Goal: Task Accomplishment & Management: Manage account settings

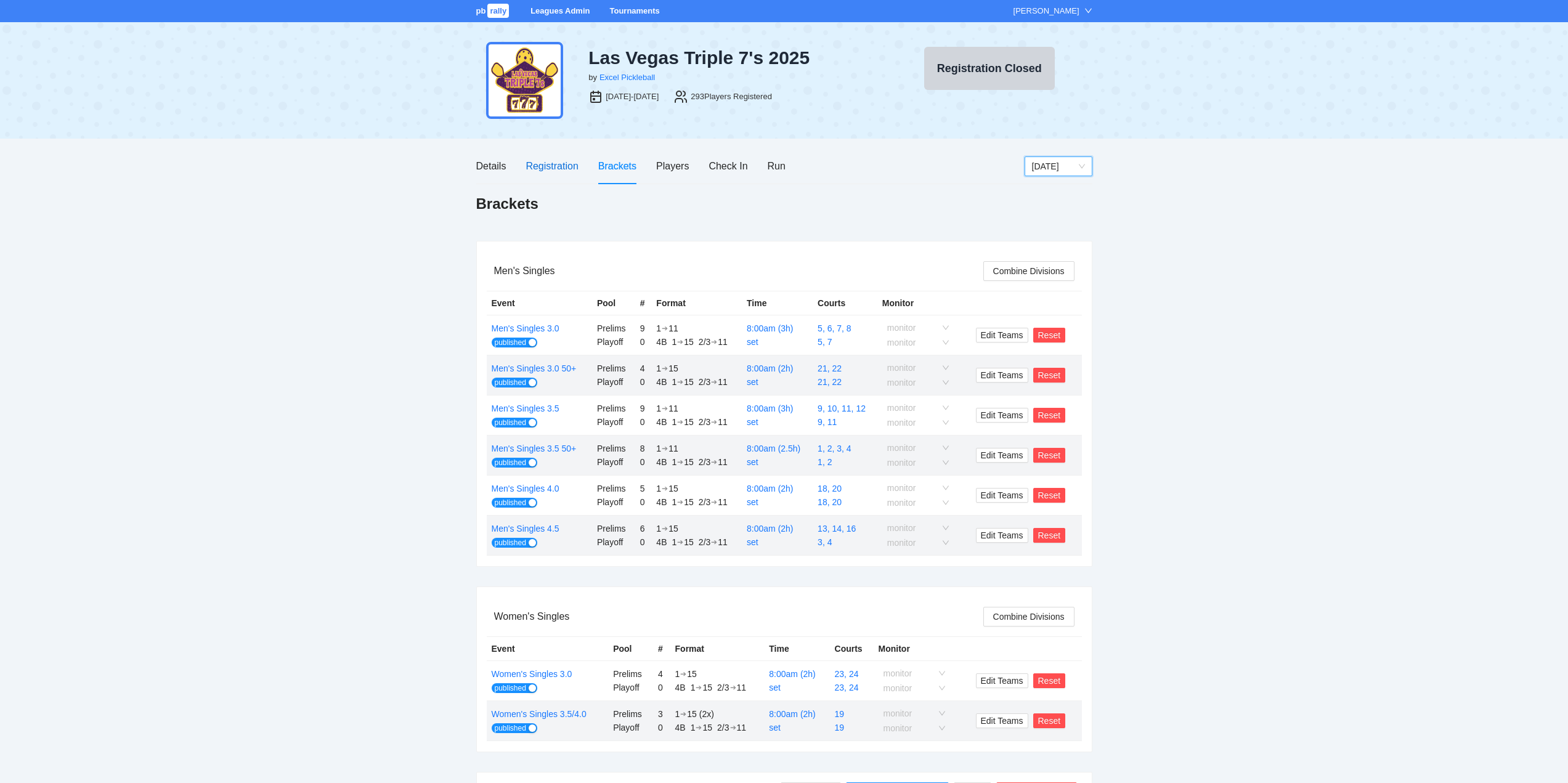
click at [552, 166] on div "Registration" at bounding box center [551, 166] width 52 height 16
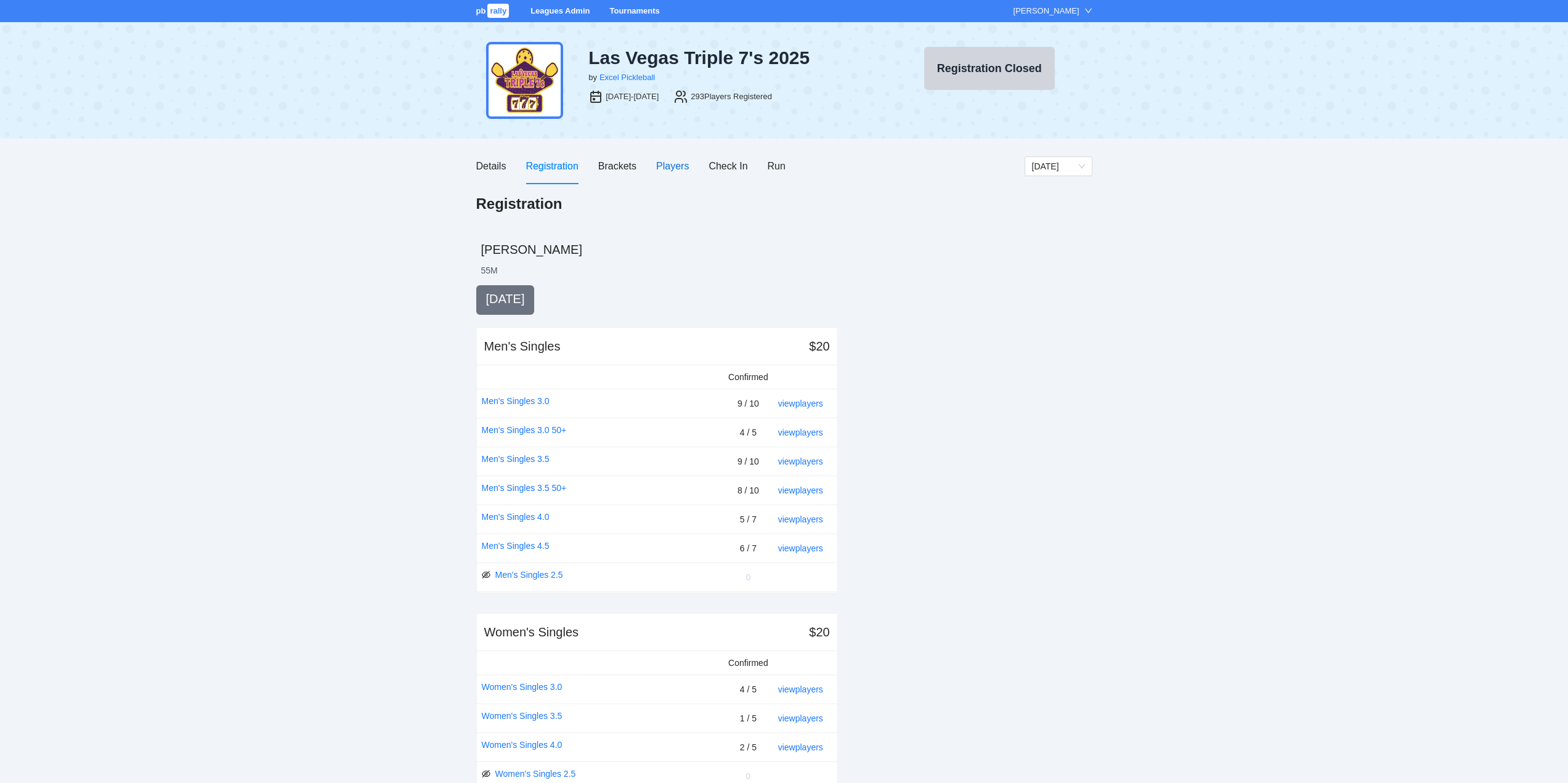
click at [672, 166] on div "Players" at bounding box center [673, 166] width 32 height 16
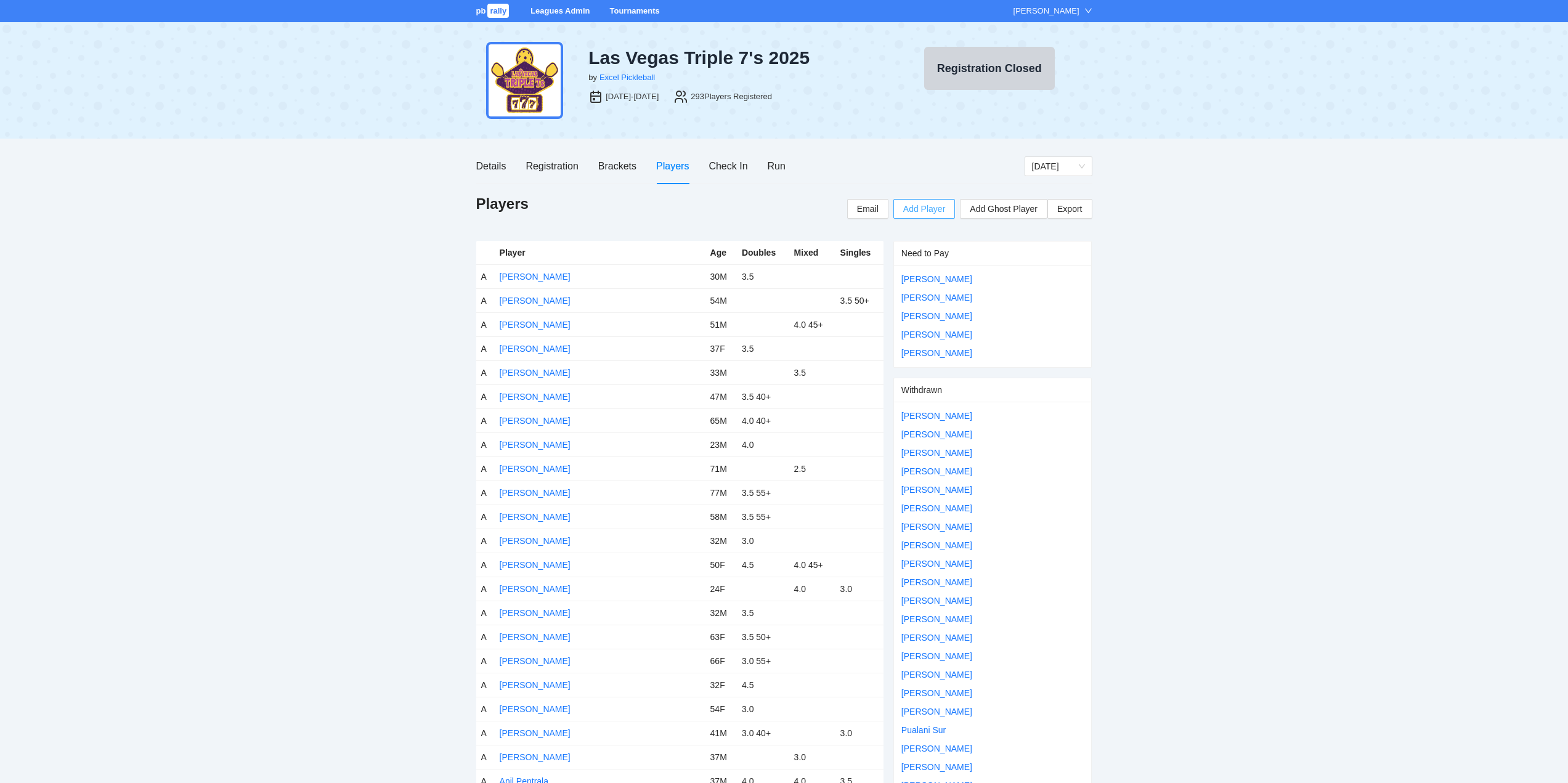
click at [922, 206] on span "Add Player" at bounding box center [924, 209] width 42 height 13
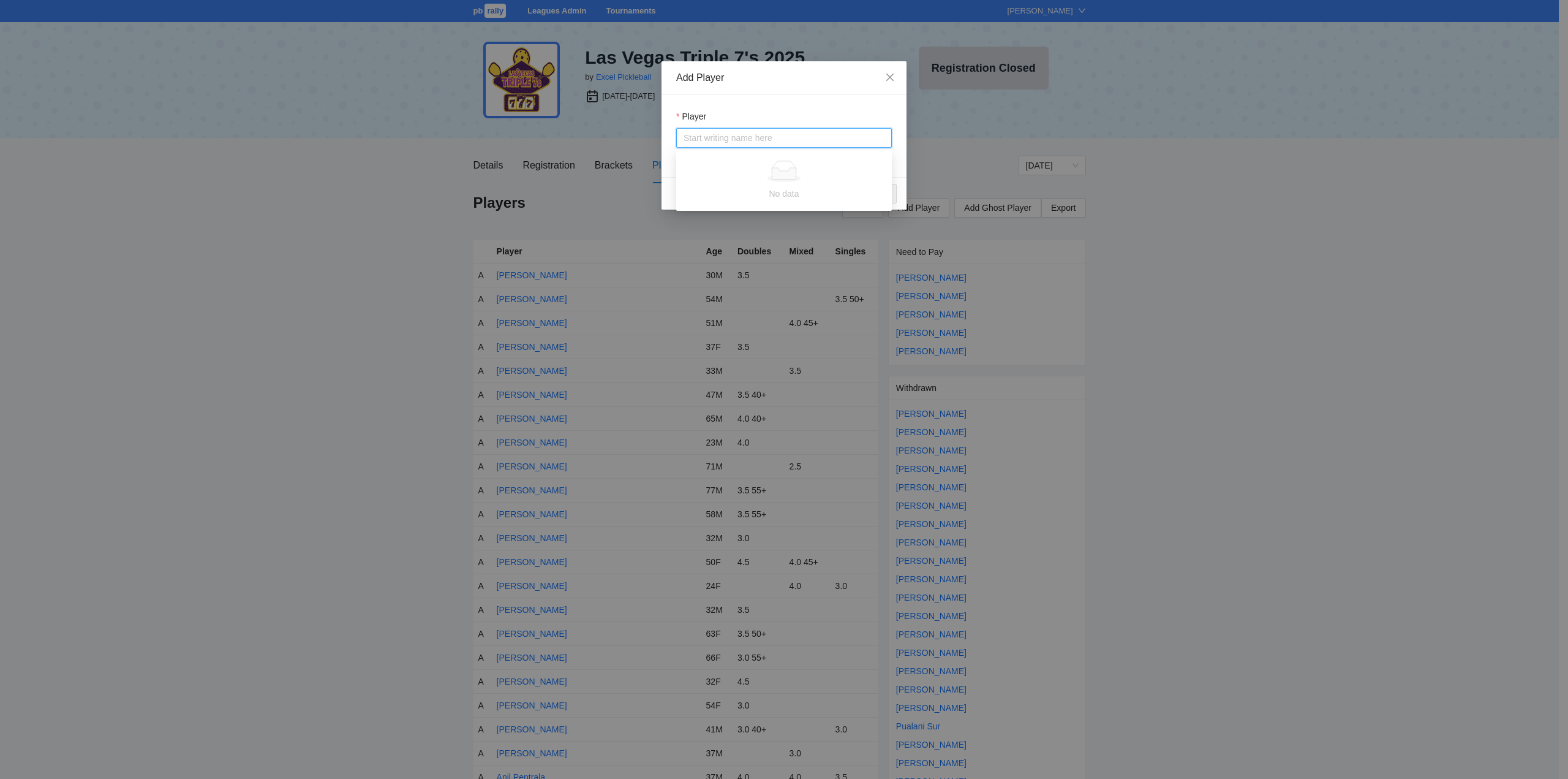
click at [693, 137] on input "Player" at bounding box center [784, 137] width 201 height 18
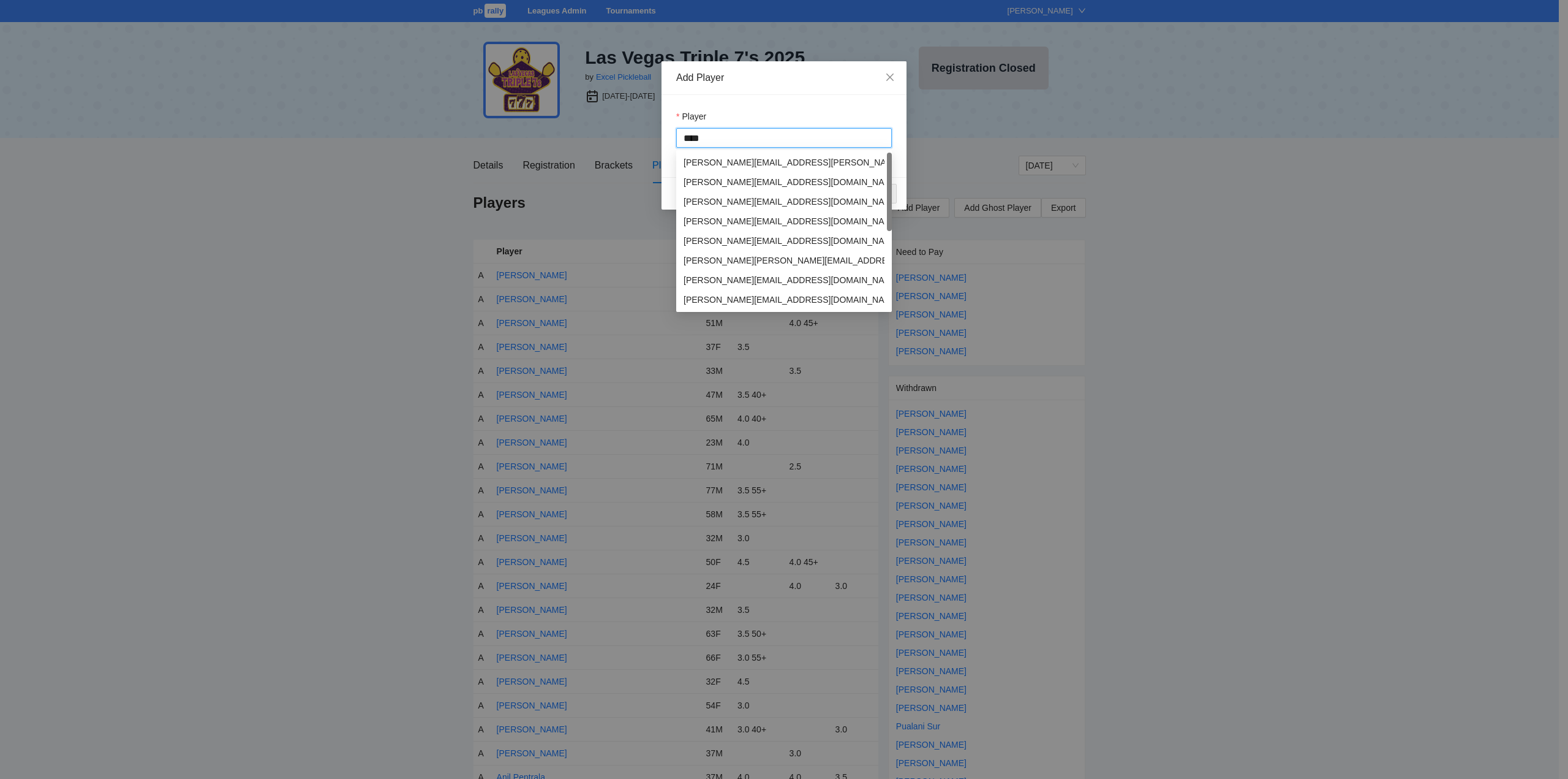
type input "*****"
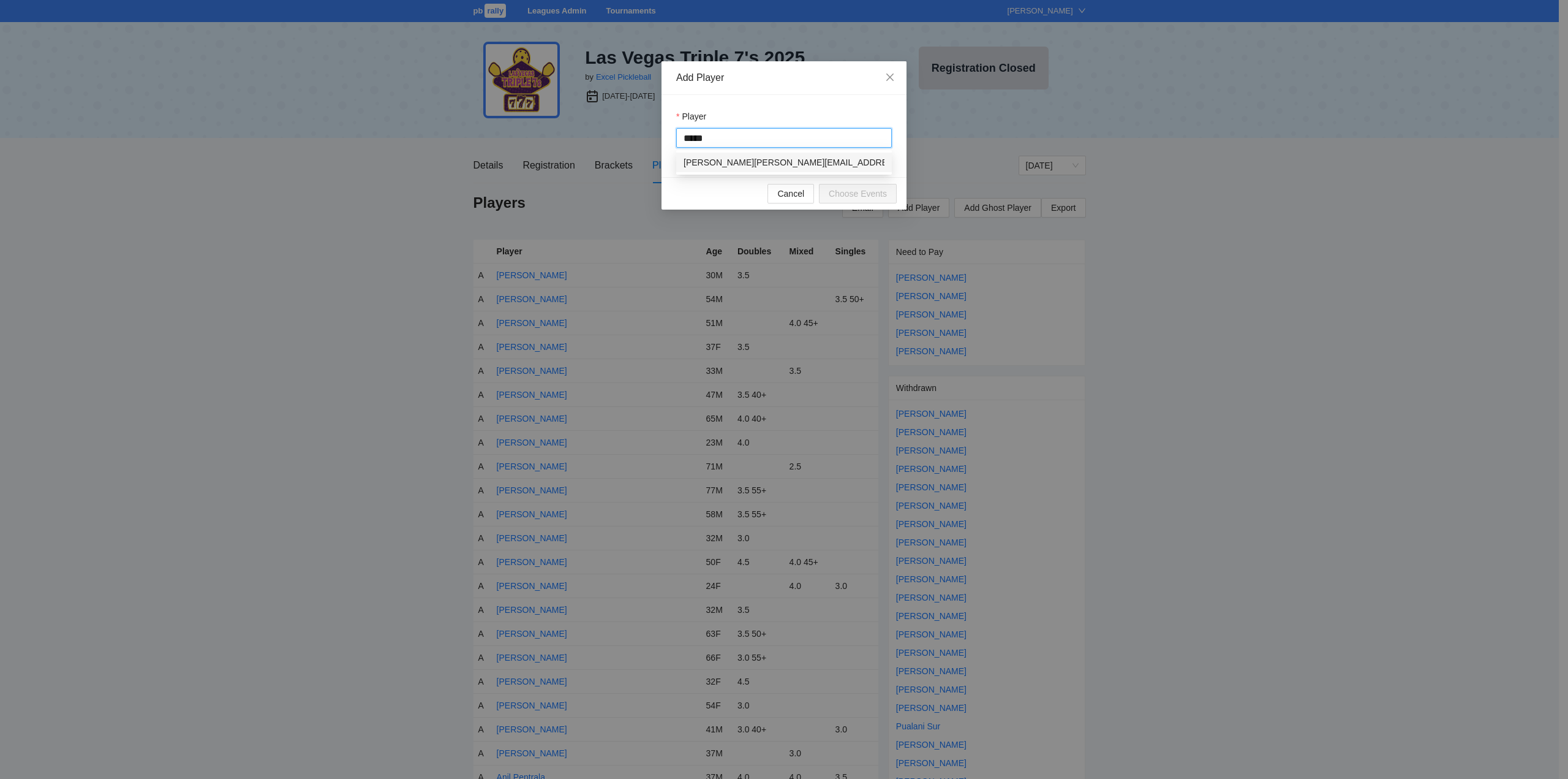
click at [719, 163] on div "Laina Gali" at bounding box center [718, 162] width 70 height 13
click at [861, 194] on span "Choose Events" at bounding box center [857, 193] width 58 height 13
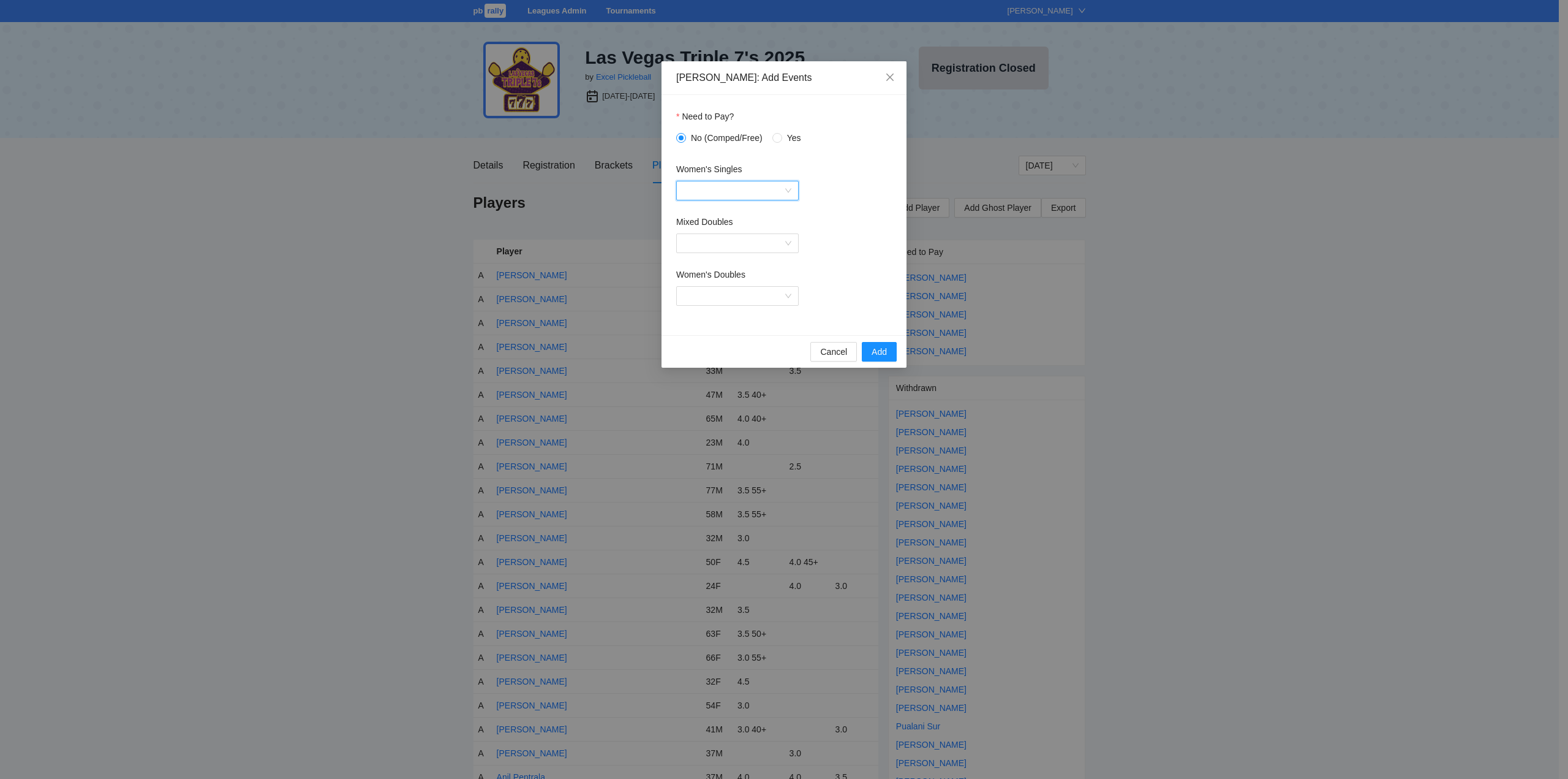
click at [700, 187] on input "Women's Singles" at bounding box center [733, 191] width 100 height 18
click at [709, 233] on div "Women's Singles 2.5" at bounding box center [737, 234] width 108 height 13
click at [876, 351] on span "Add" at bounding box center [879, 351] width 15 height 13
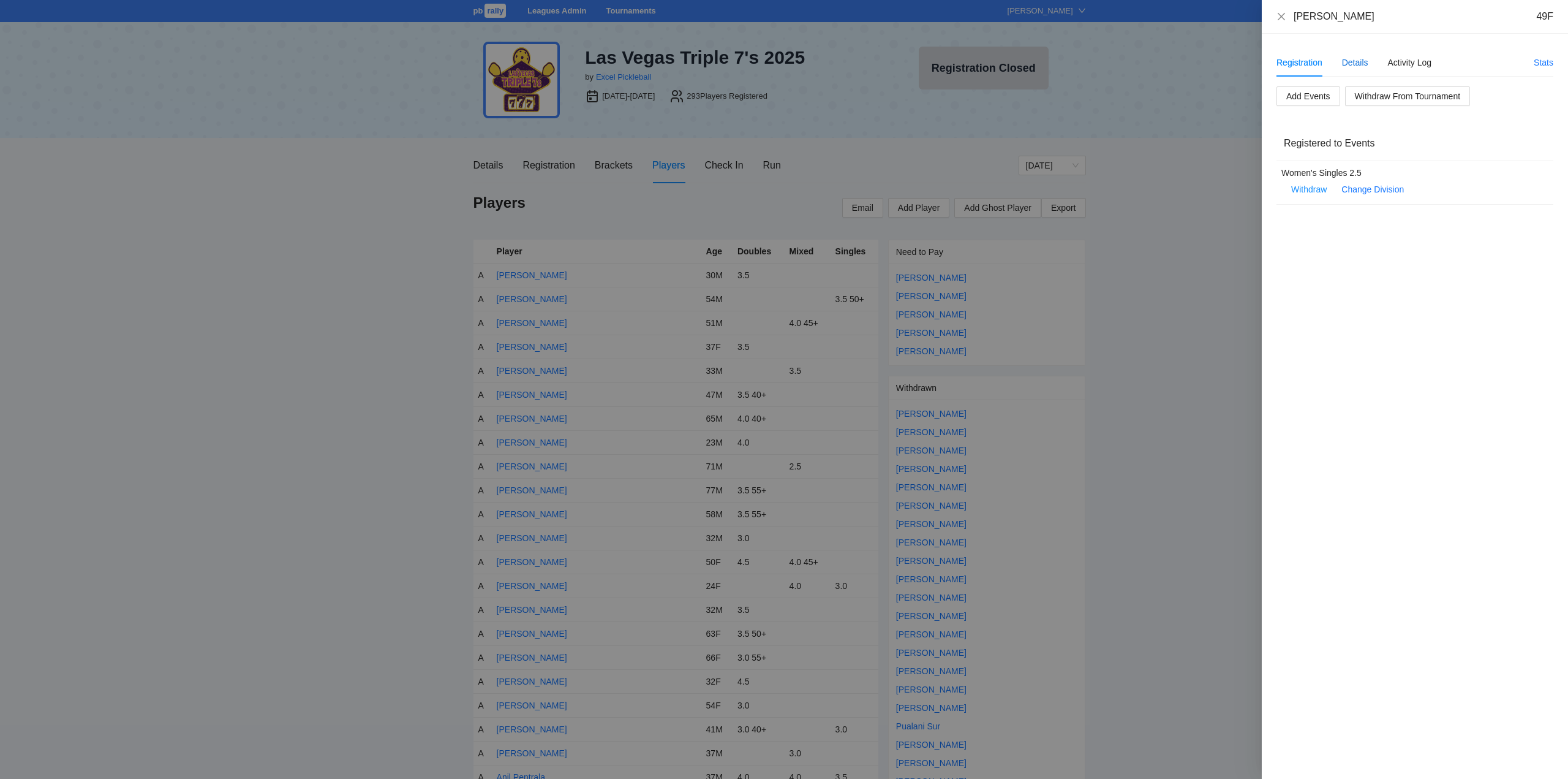
click at [1353, 61] on div "Details" at bounding box center [1355, 62] width 27 height 13
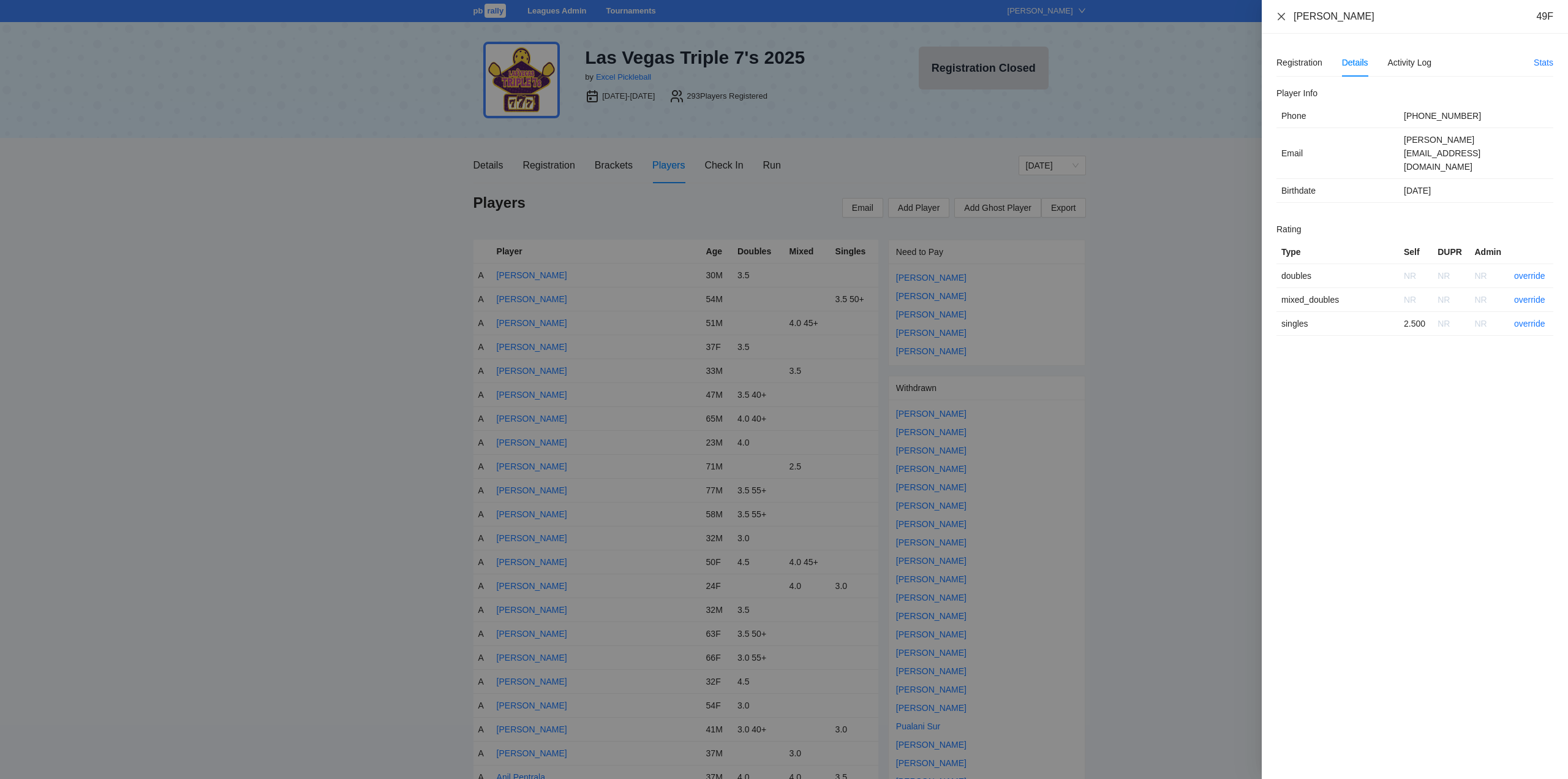
click at [1280, 12] on icon "close" at bounding box center [1281, 17] width 10 height 10
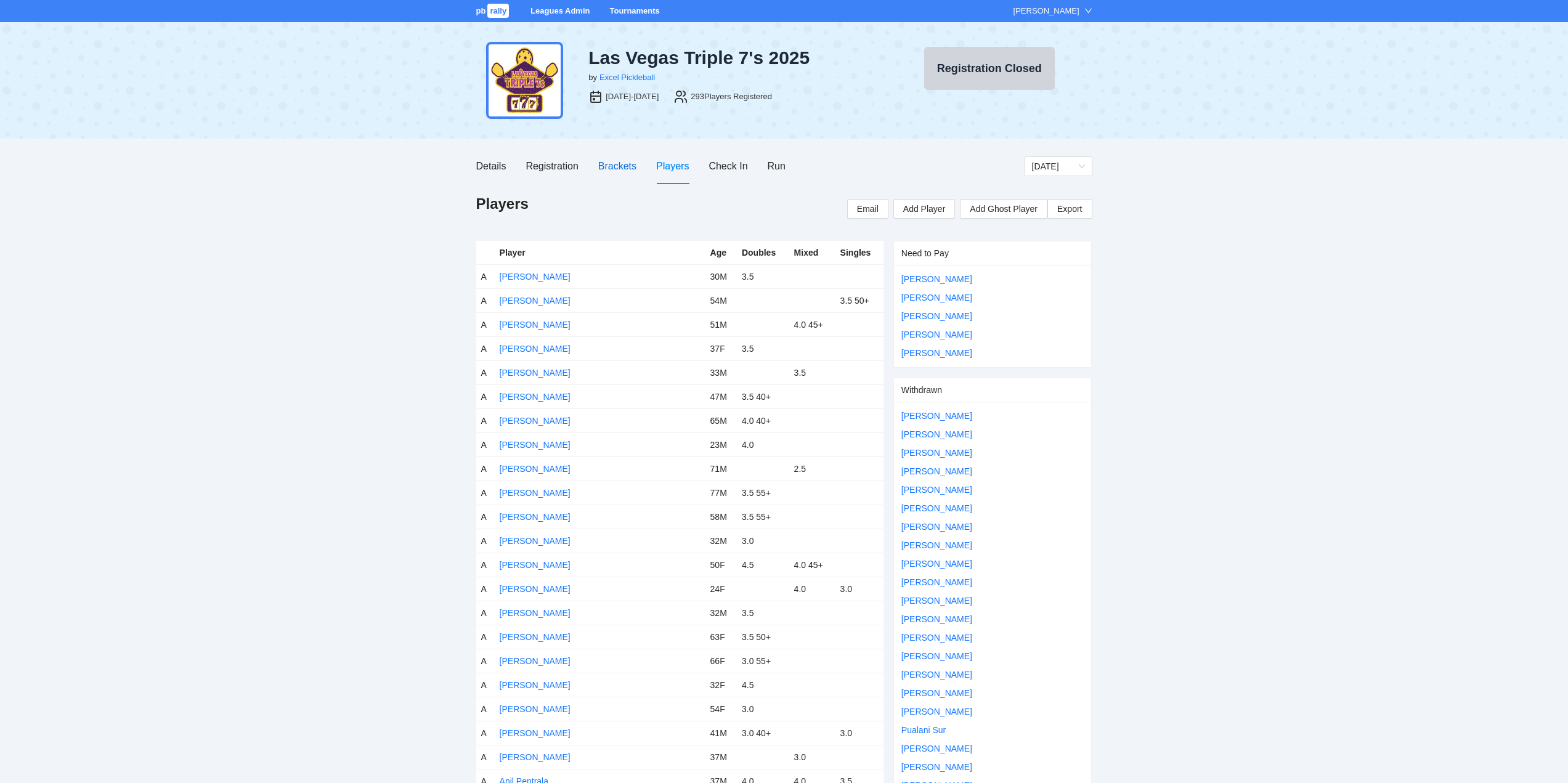
click at [611, 164] on div "Brackets" at bounding box center [617, 166] width 38 height 16
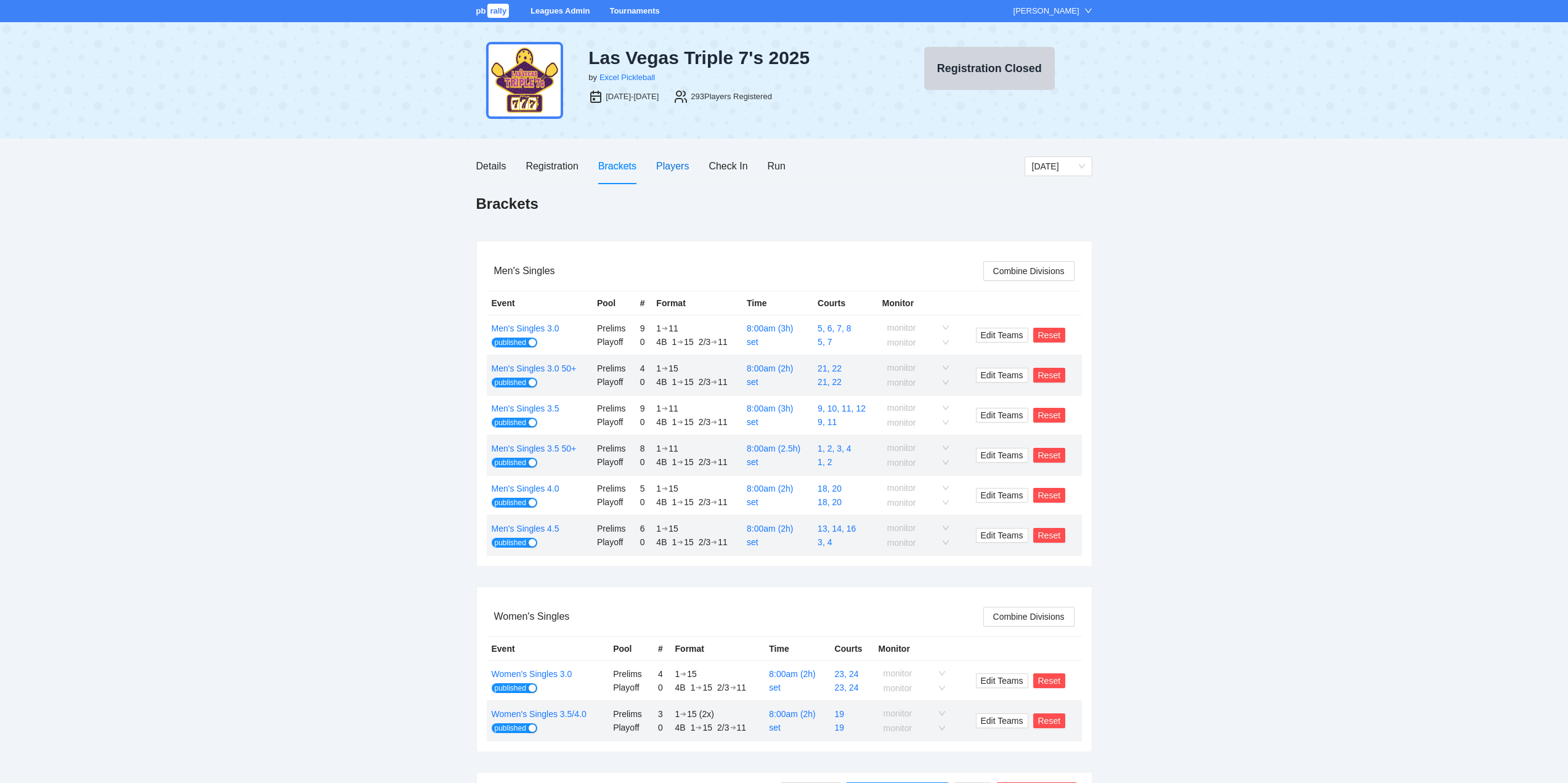
click at [670, 166] on div "Players" at bounding box center [673, 166] width 32 height 16
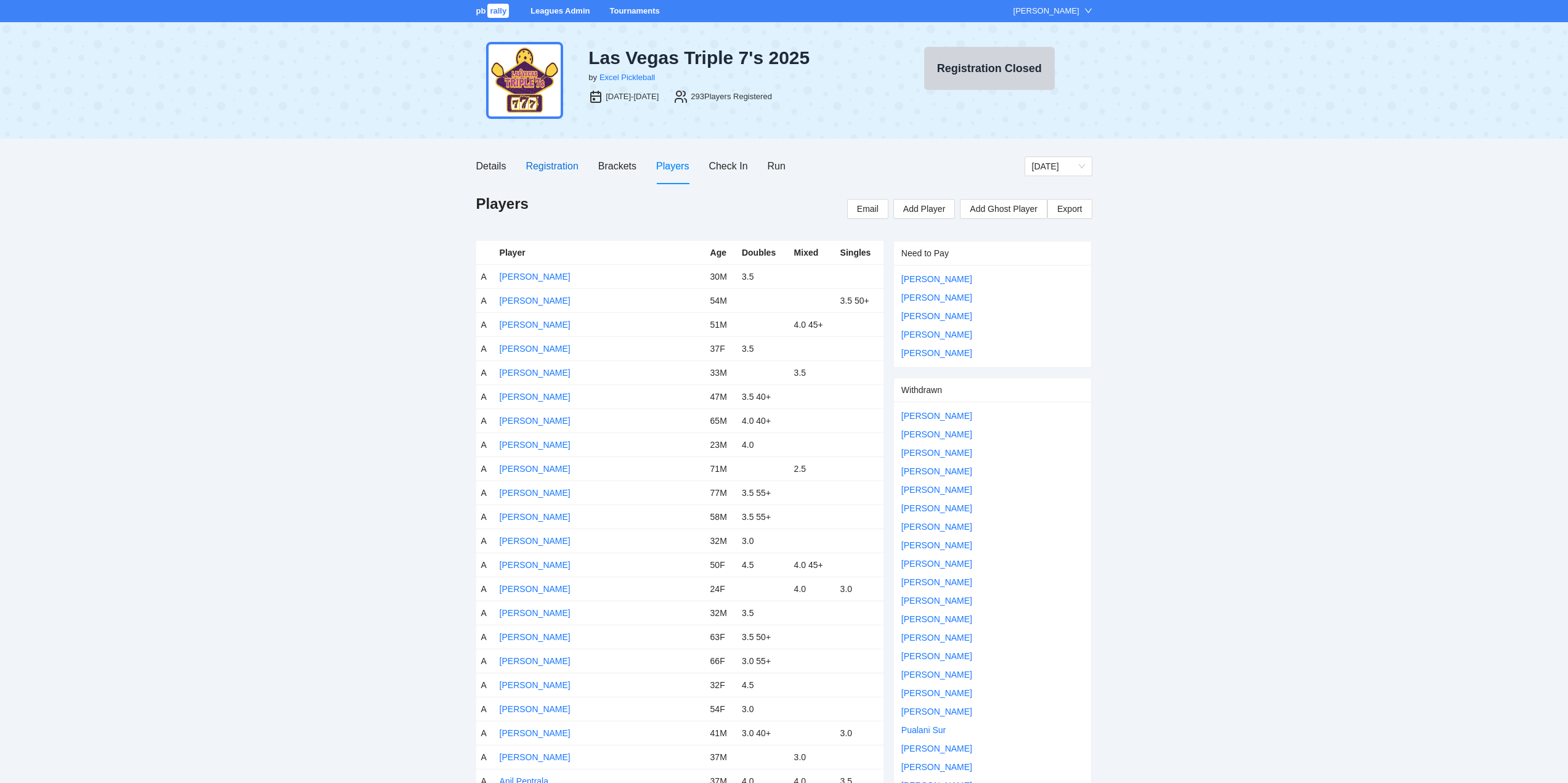
click at [544, 164] on div "Registration" at bounding box center [551, 166] width 52 height 16
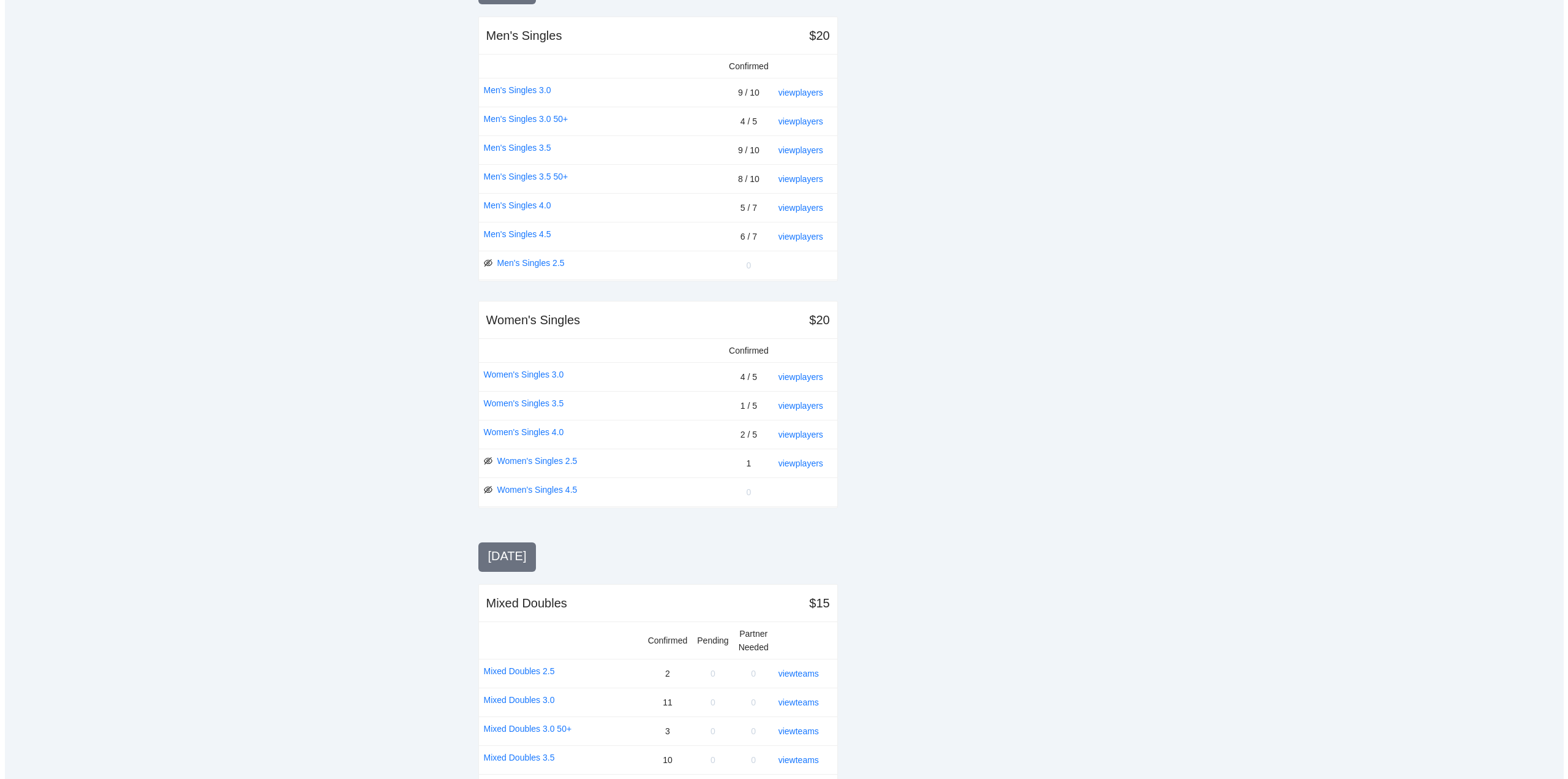
scroll to position [306, 0]
click at [807, 465] on link "view players" at bounding box center [796, 466] width 45 height 10
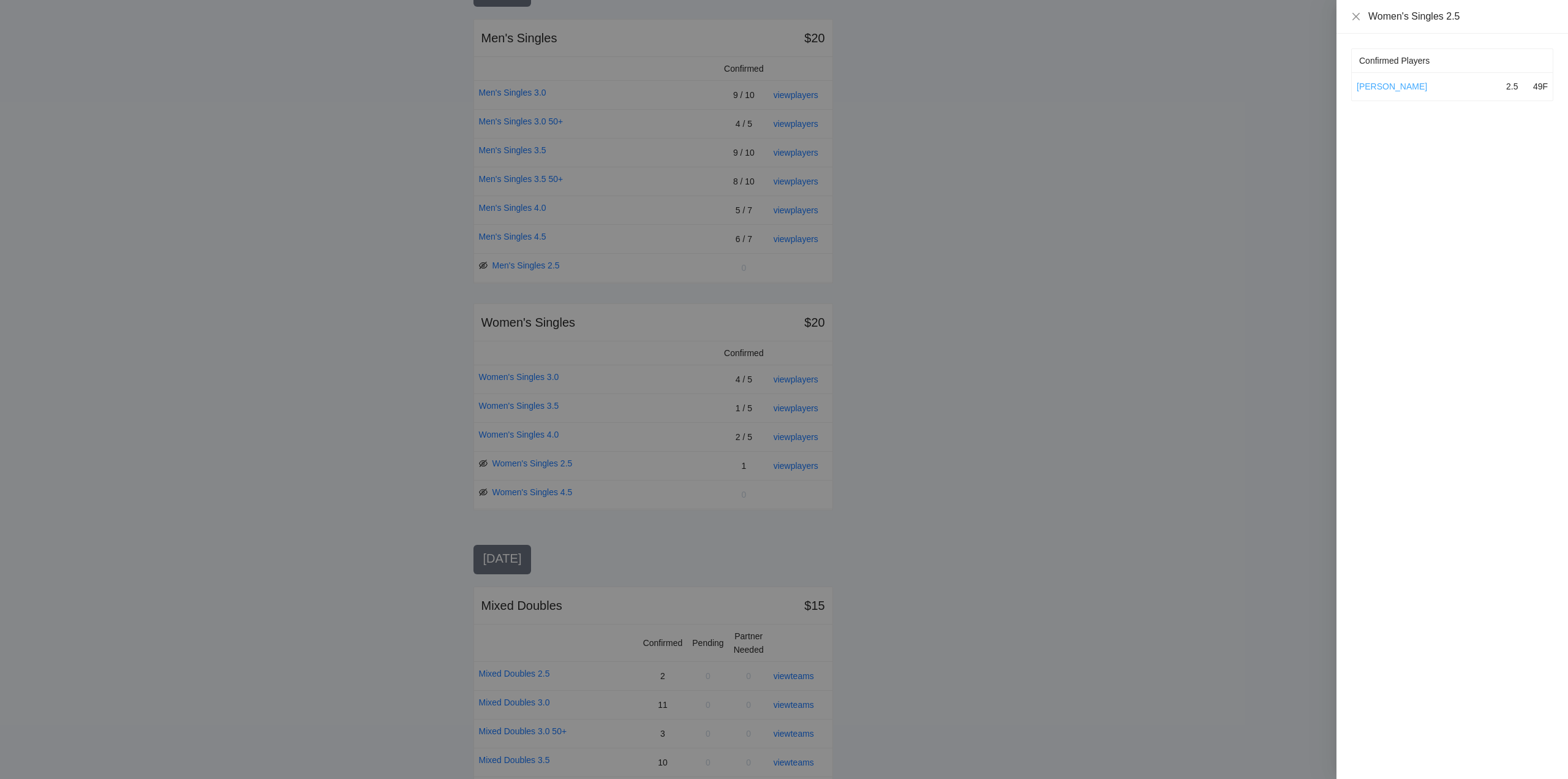
click at [1380, 83] on link "Laina Gali" at bounding box center [1391, 86] width 70 height 10
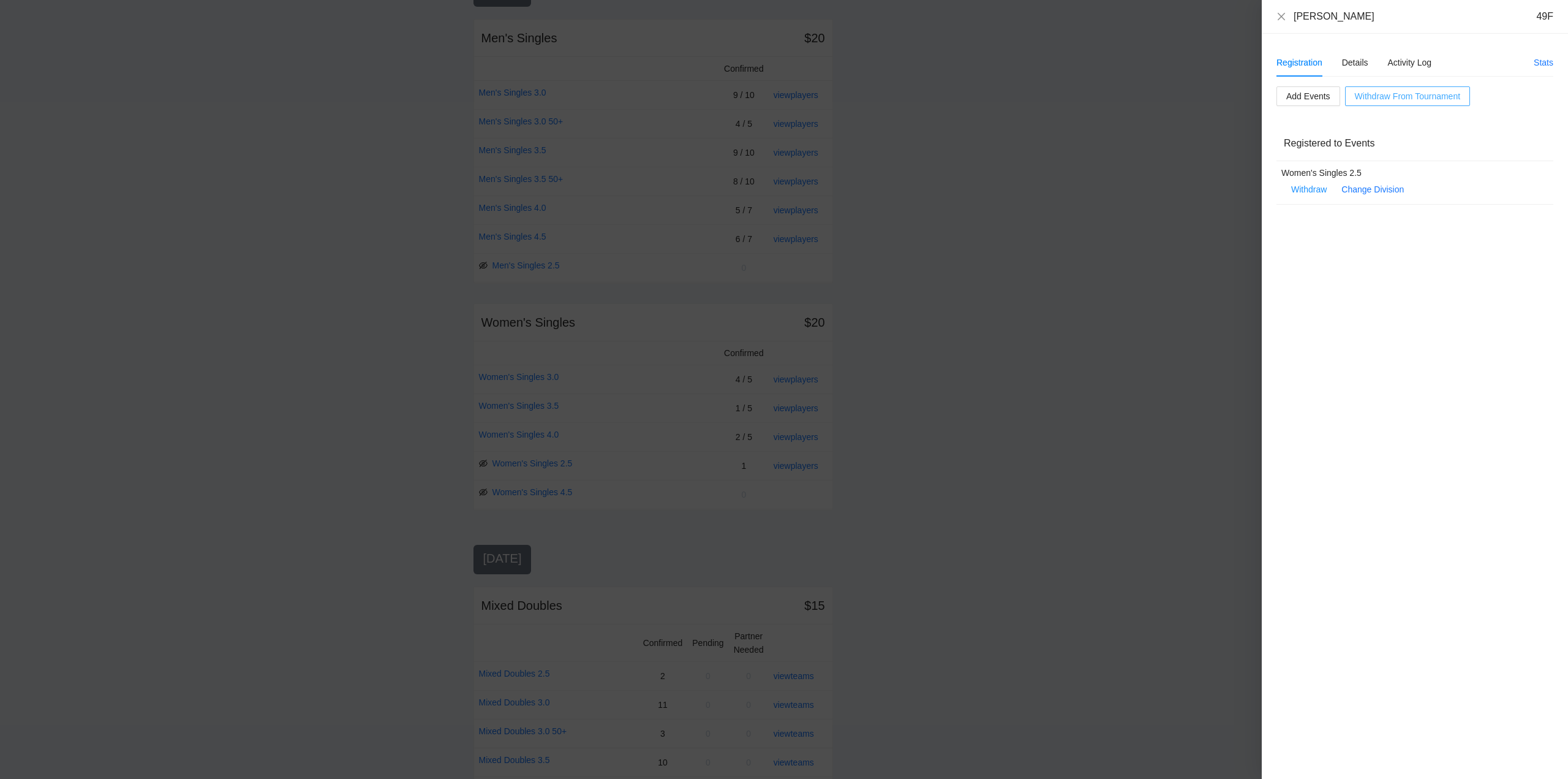
click at [1398, 93] on span "Withdraw From Tournament" at bounding box center [1407, 96] width 105 height 13
click at [1429, 55] on span "OK" at bounding box center [1429, 57] width 12 height 13
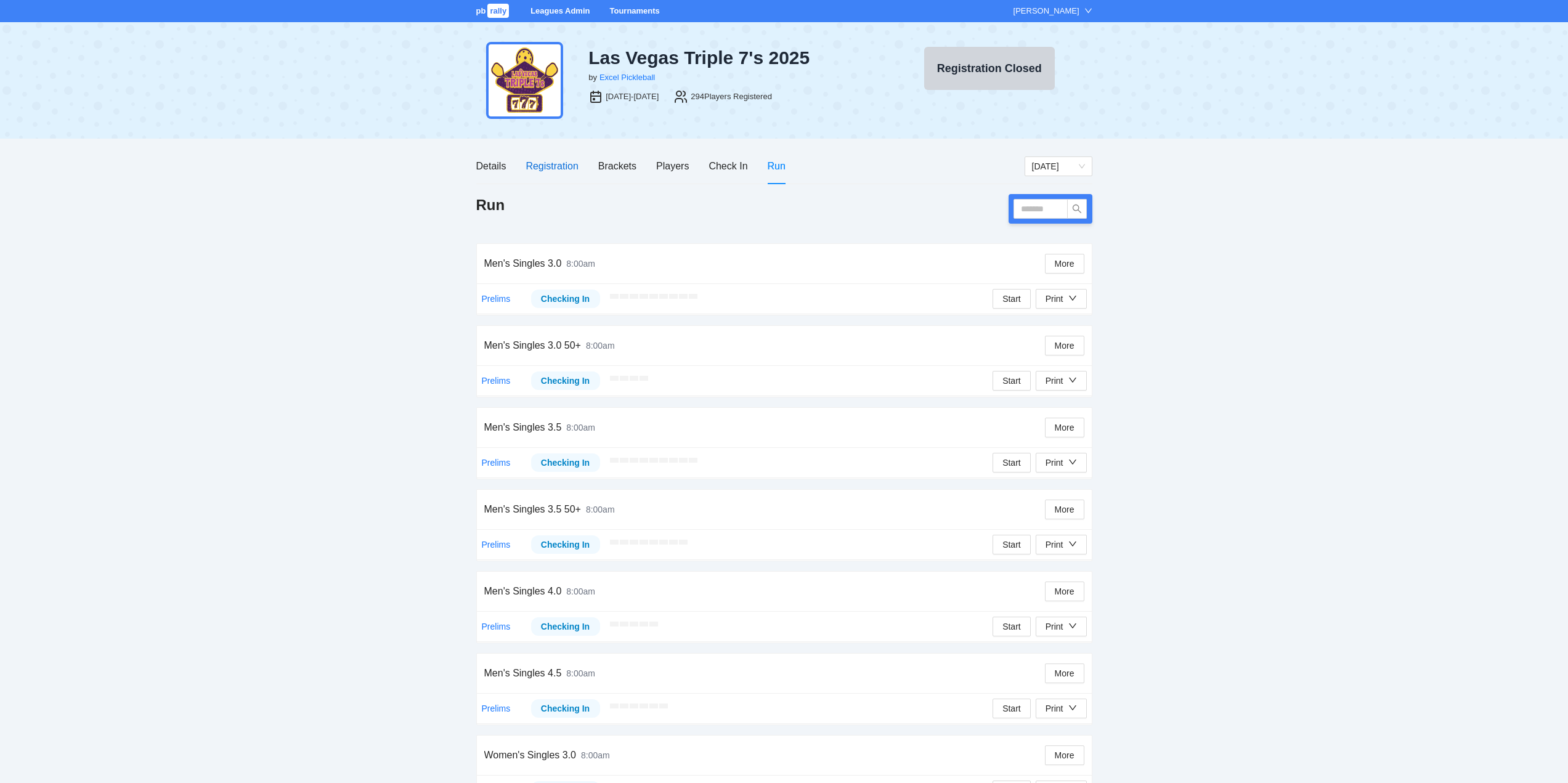
click at [553, 166] on div "Registration" at bounding box center [551, 166] width 52 height 16
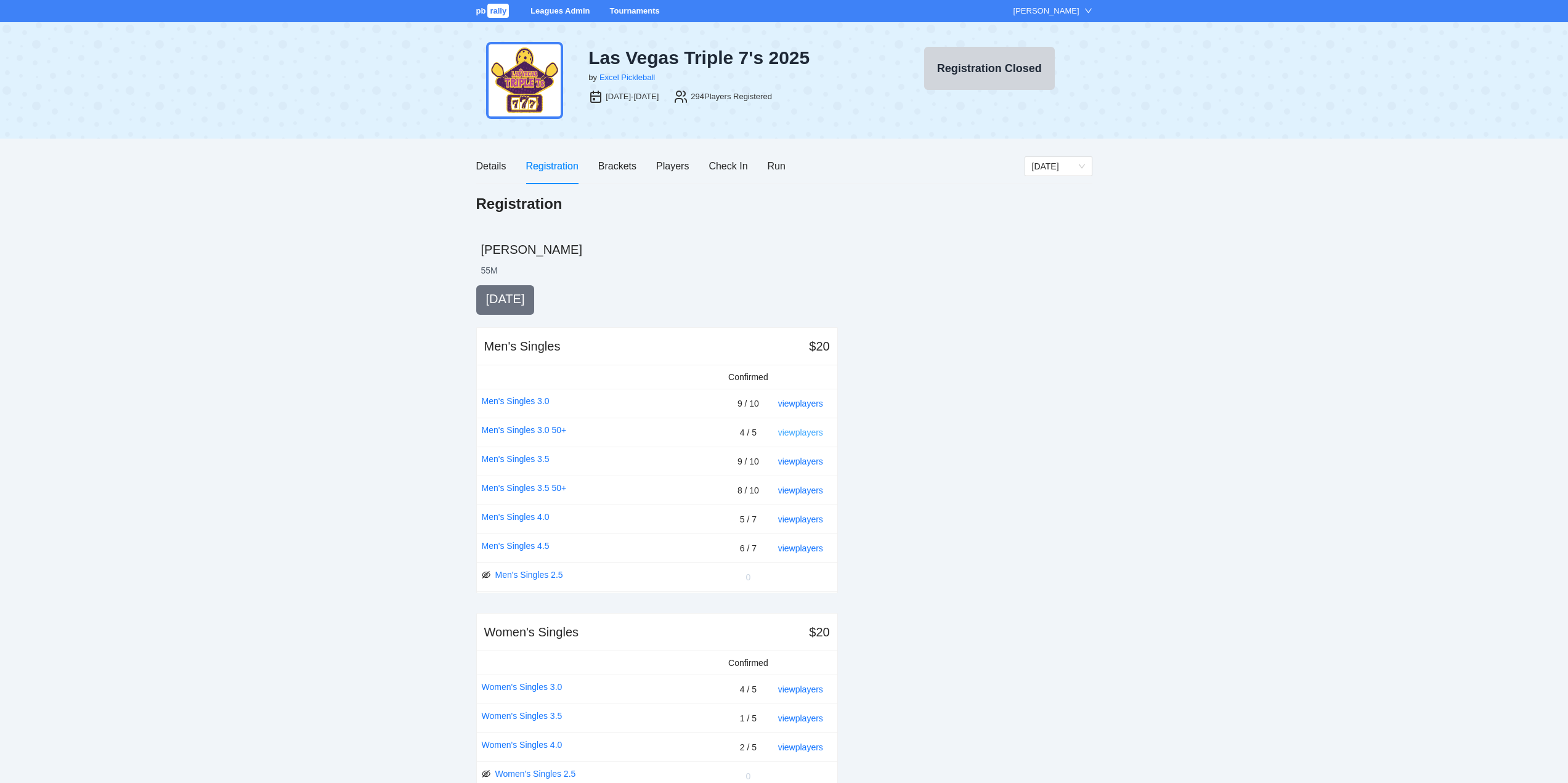
click at [799, 433] on link "view players" at bounding box center [801, 432] width 45 height 10
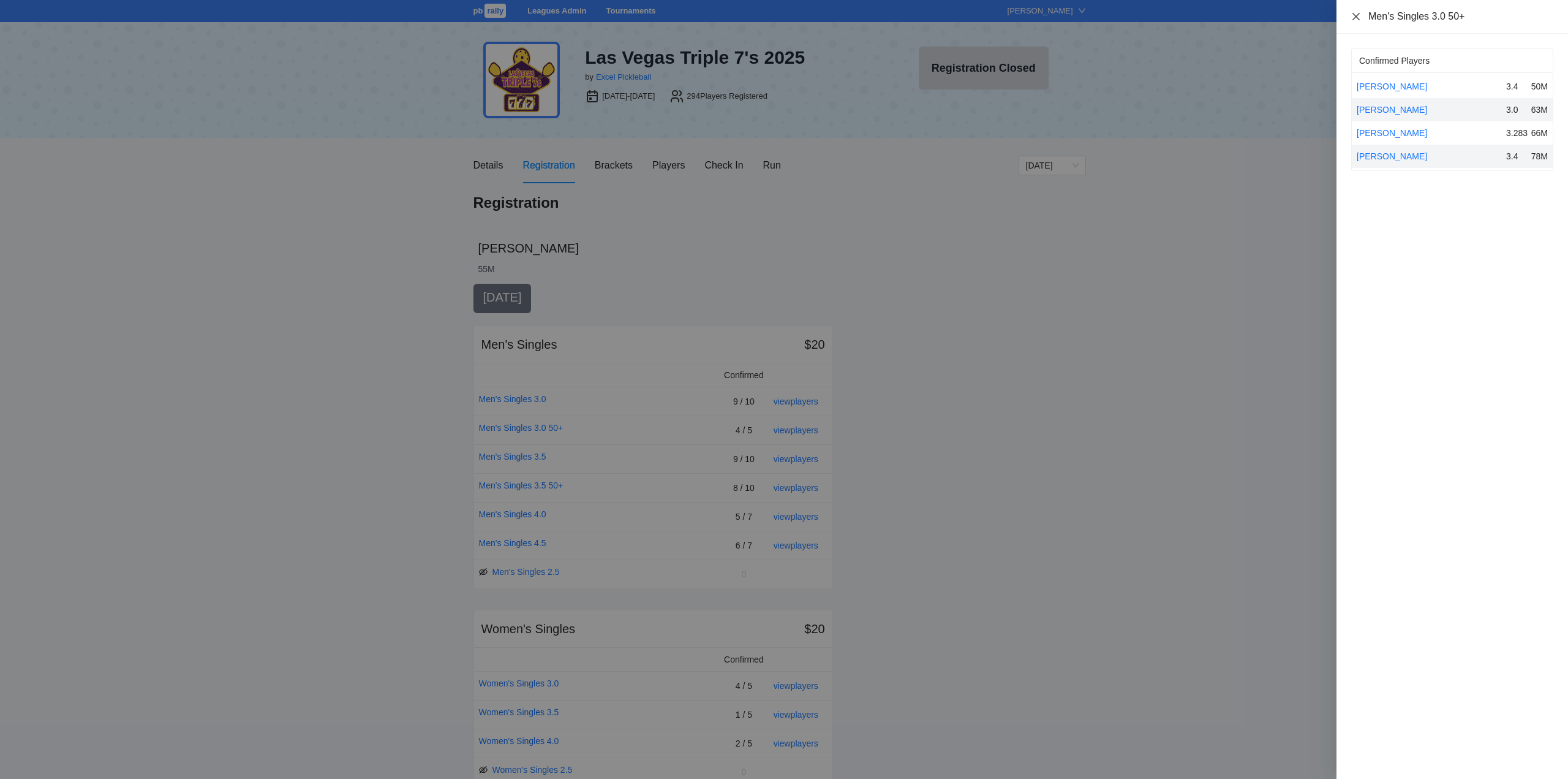
click at [1354, 15] on icon "close" at bounding box center [1356, 15] width 7 height 7
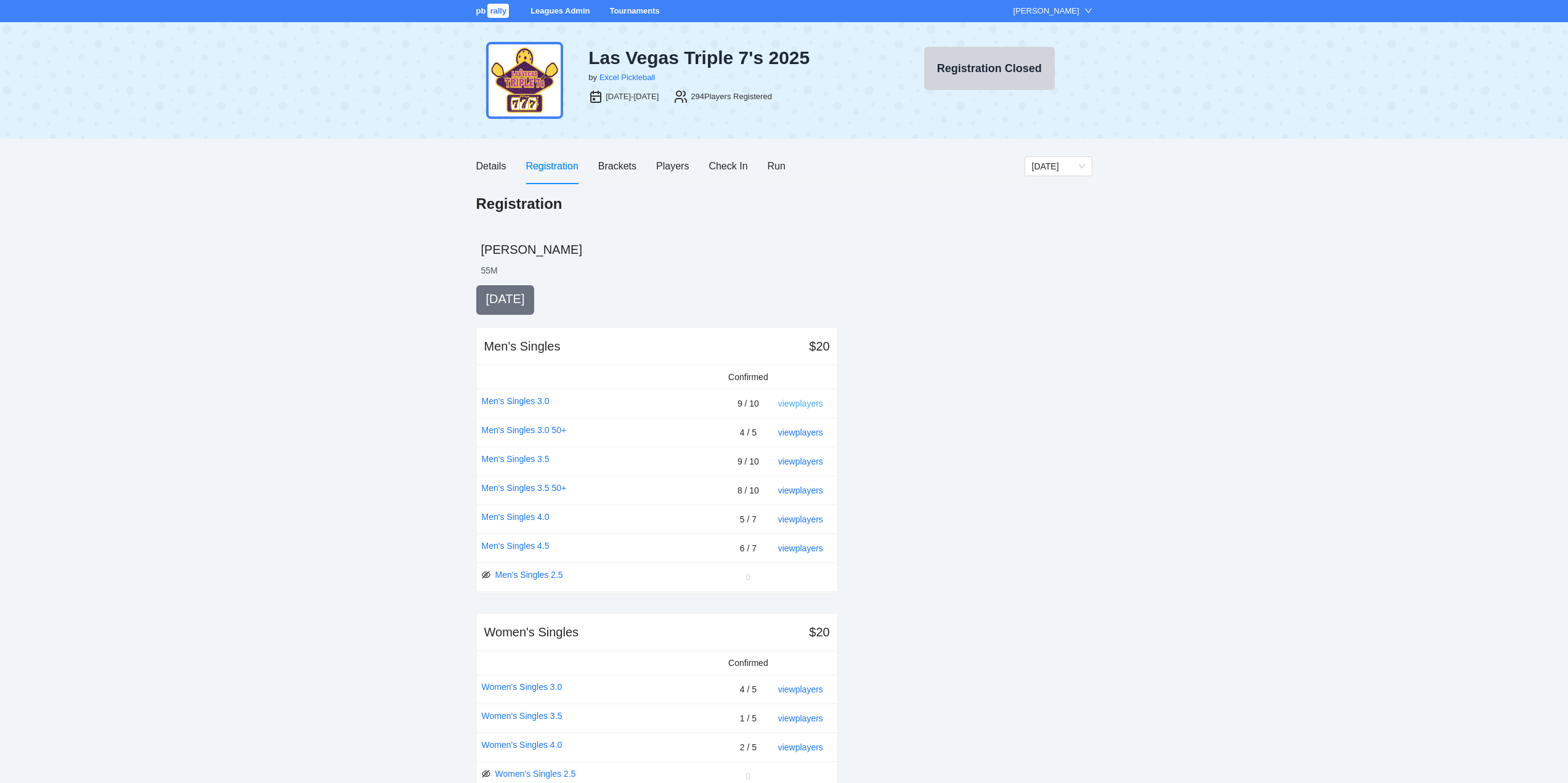
click at [802, 402] on link "view players" at bounding box center [801, 403] width 45 height 10
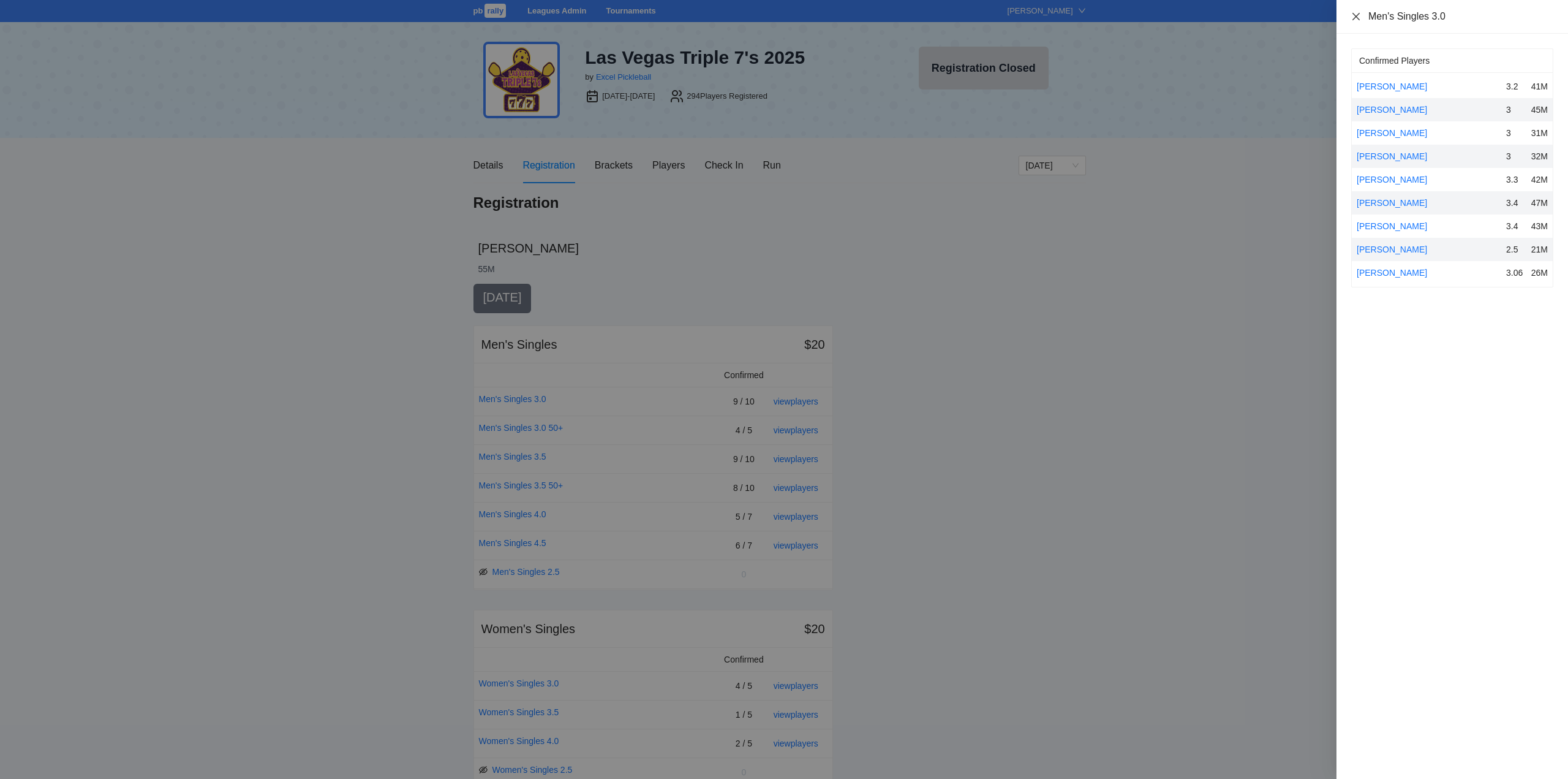
click at [1358, 13] on icon "close" at bounding box center [1356, 17] width 10 height 10
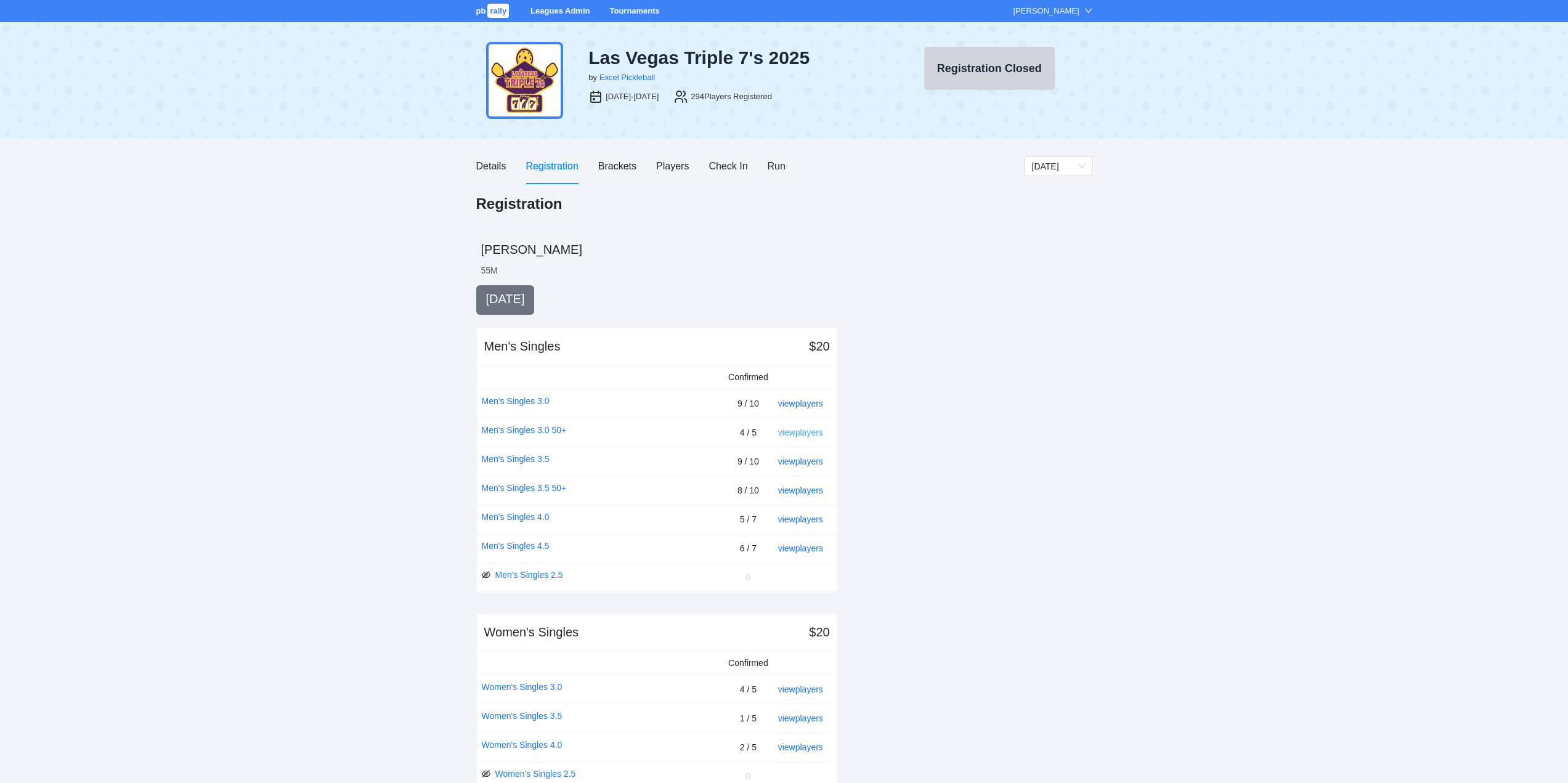
click at [802, 431] on link "view players" at bounding box center [801, 432] width 45 height 10
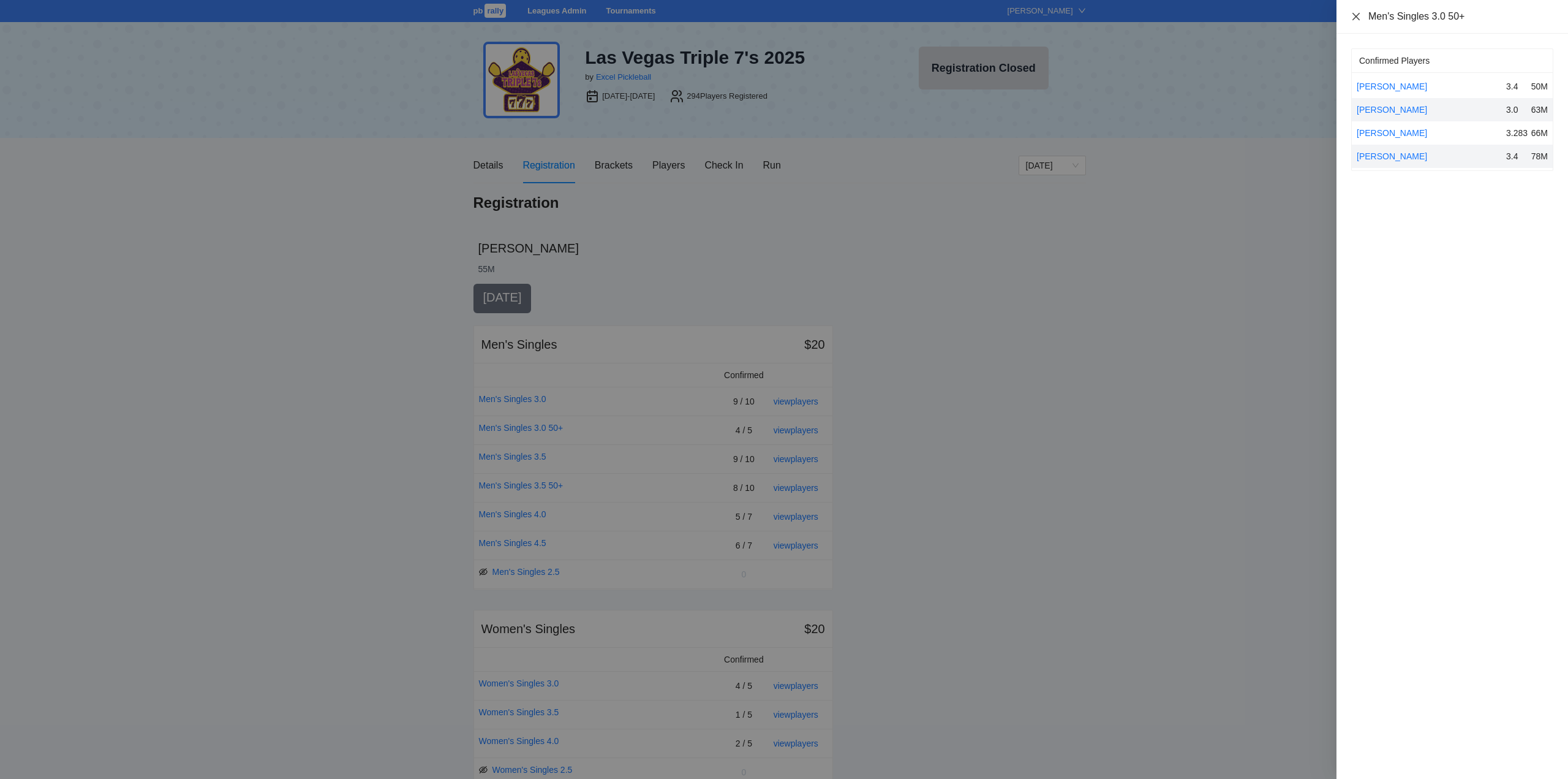
click at [1356, 14] on icon "close" at bounding box center [1356, 17] width 10 height 10
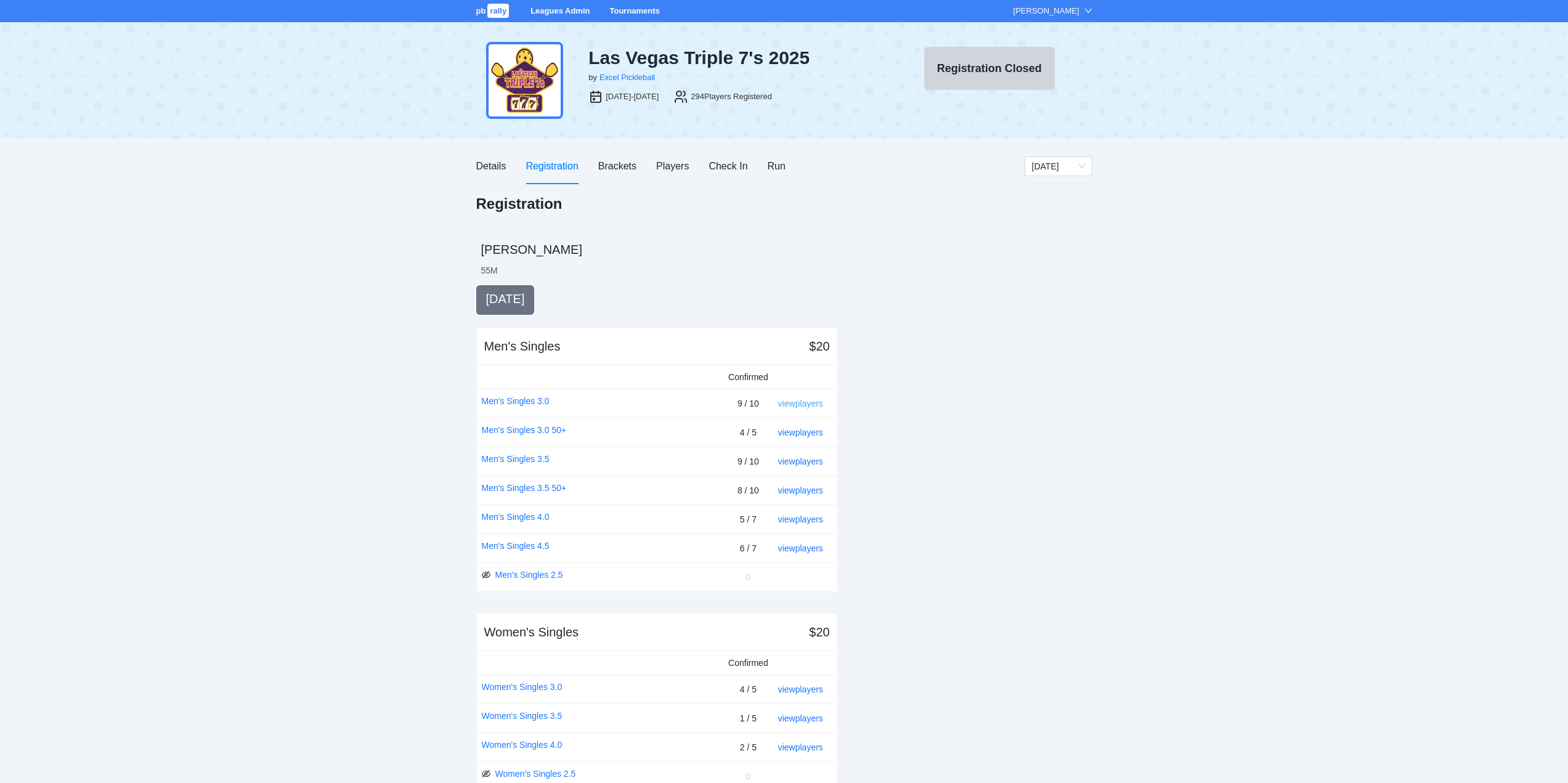
click at [809, 402] on link "view players" at bounding box center [801, 403] width 45 height 10
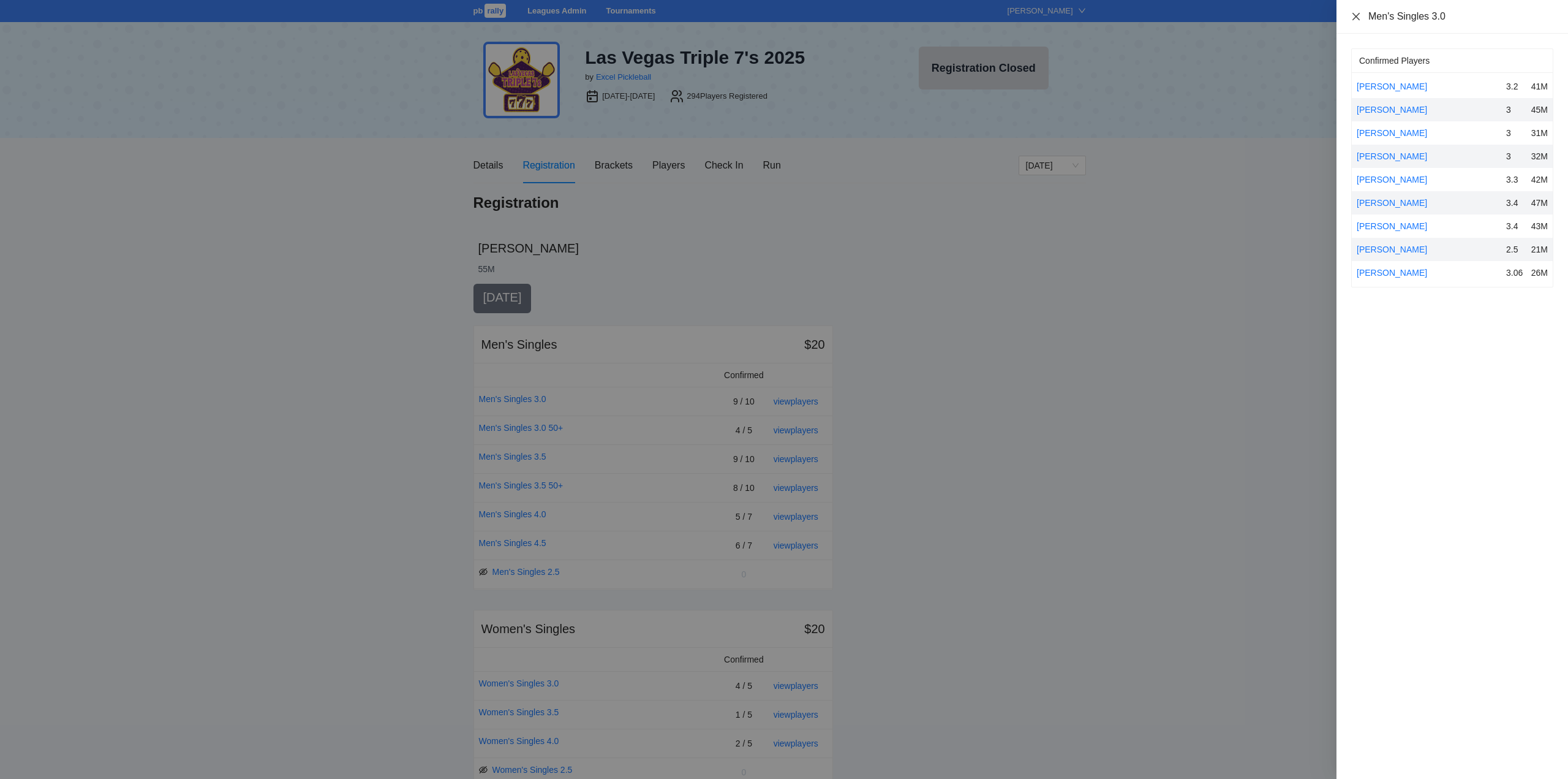
click at [1354, 17] on icon "close" at bounding box center [1356, 17] width 10 height 10
